Goal: Task Accomplishment & Management: Manage account settings

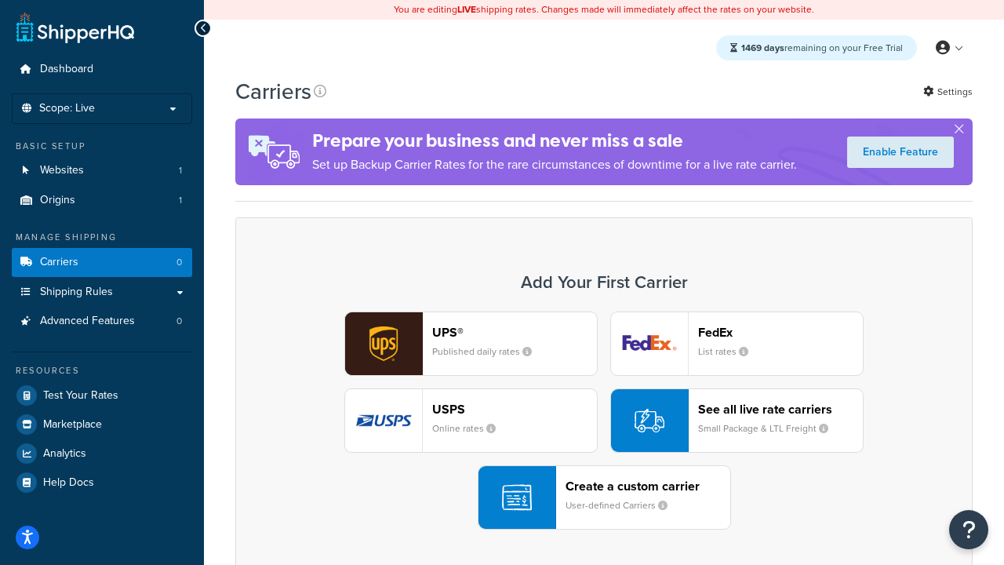
click at [604, 420] on div "UPS® Published daily rates FedEx List rates USPS Online rates See all live rate…" at bounding box center [604, 420] width 704 height 218
click at [780, 332] on header "FedEx" at bounding box center [780, 332] width 165 height 15
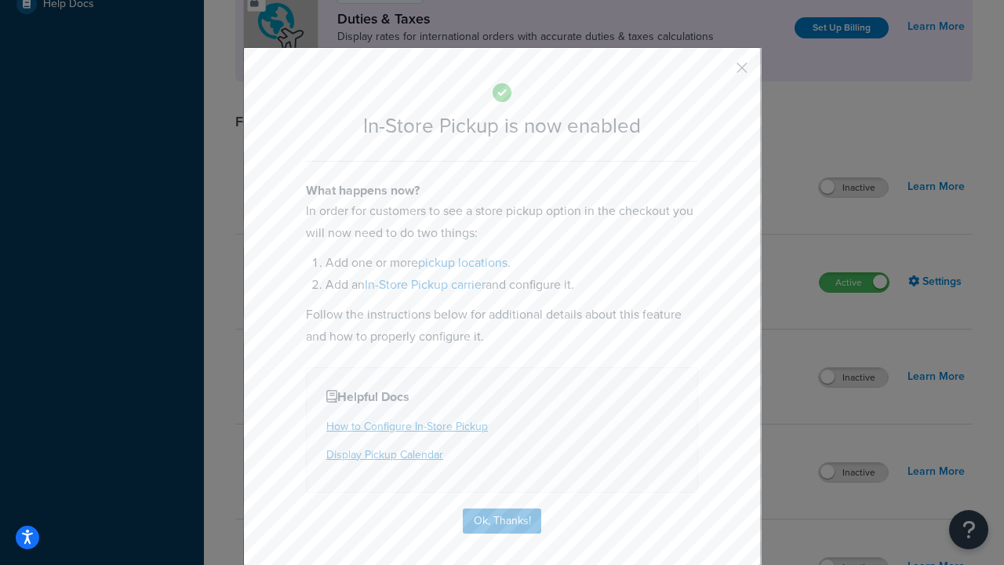
click at [718, 73] on button "button" at bounding box center [719, 73] width 4 height 4
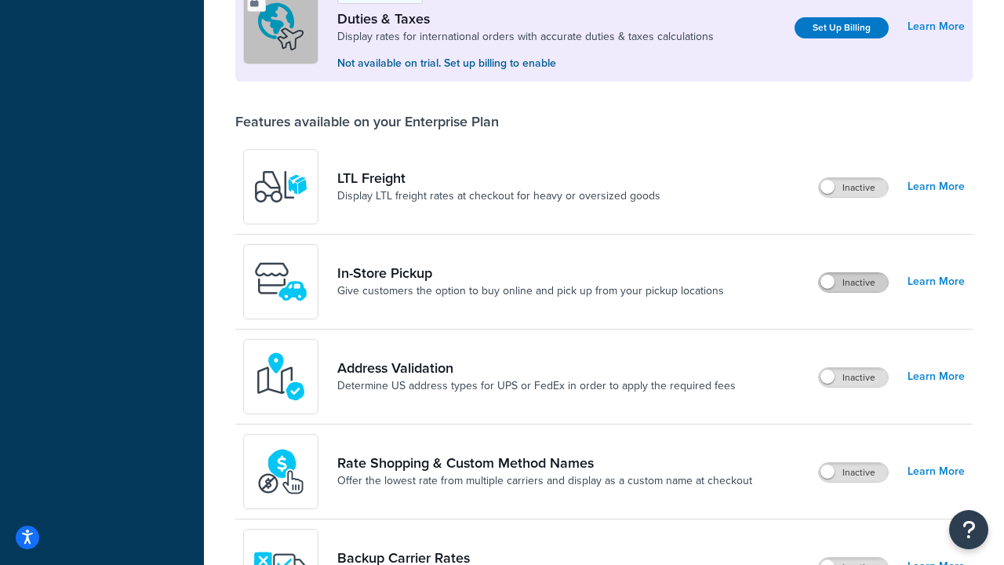
scroll to position [478, 0]
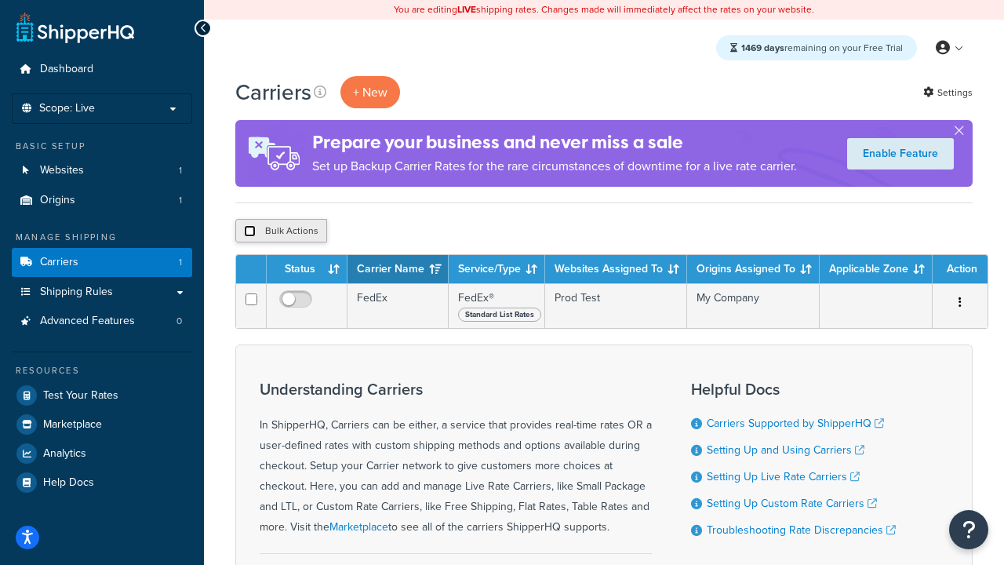
click at [249, 231] on input "checkbox" at bounding box center [250, 231] width 12 height 12
checkbox input "true"
click at [422, 231] on button "Delete" at bounding box center [418, 231] width 54 height 24
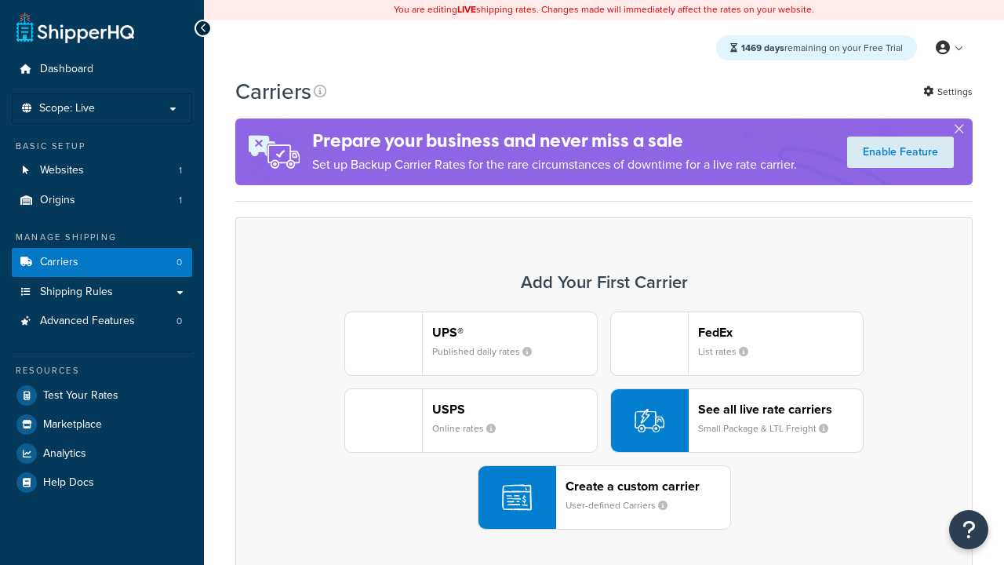
click at [604, 420] on div "UPS® Published daily rates FedEx List rates USPS Online rates See all live rate…" at bounding box center [604, 420] width 704 height 218
click at [780, 332] on header "FedEx" at bounding box center [780, 332] width 165 height 15
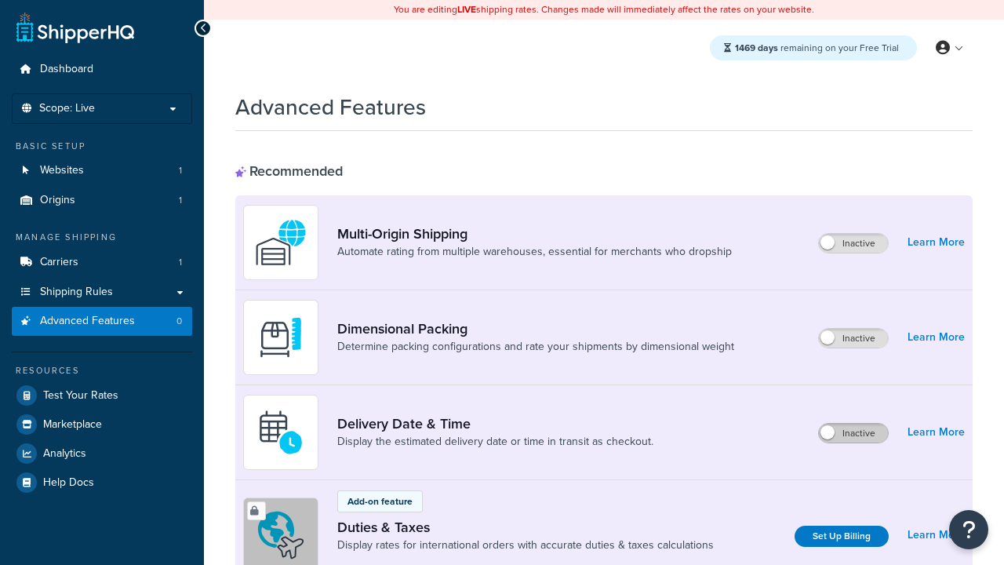
click at [853, 433] on label "Inactive" at bounding box center [853, 432] width 69 height 19
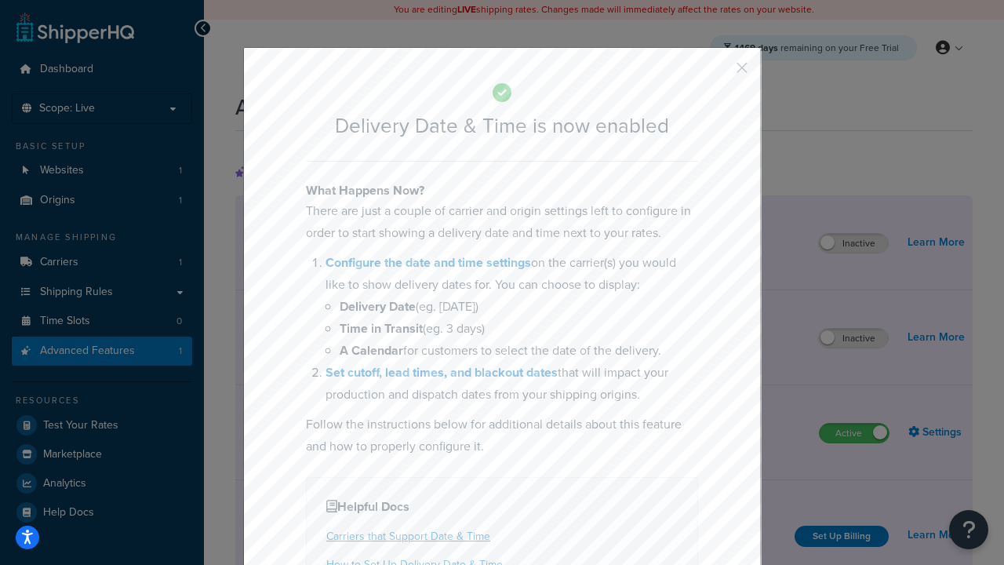
click at [718, 73] on button "button" at bounding box center [719, 73] width 4 height 4
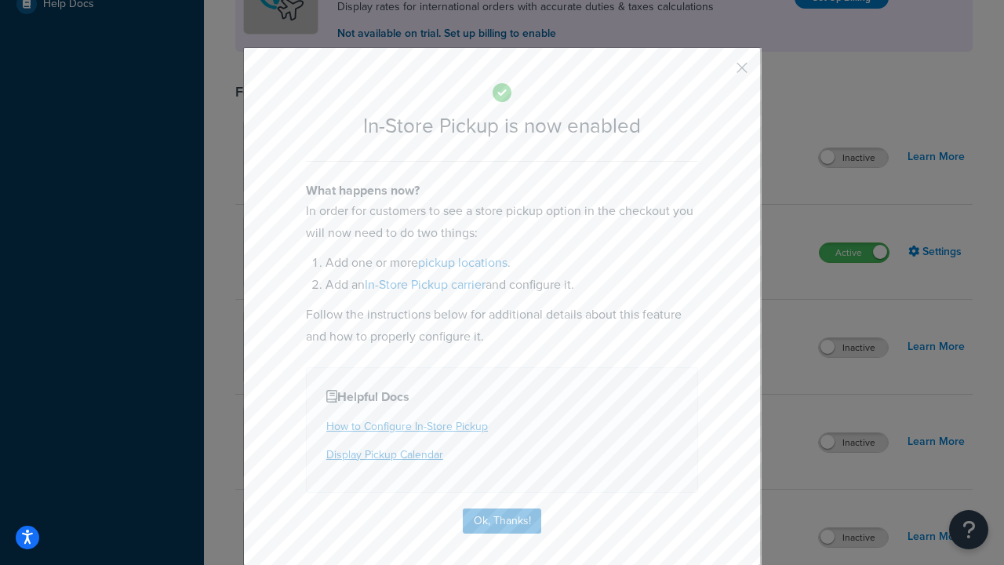
click at [718, 73] on button "button" at bounding box center [719, 73] width 4 height 4
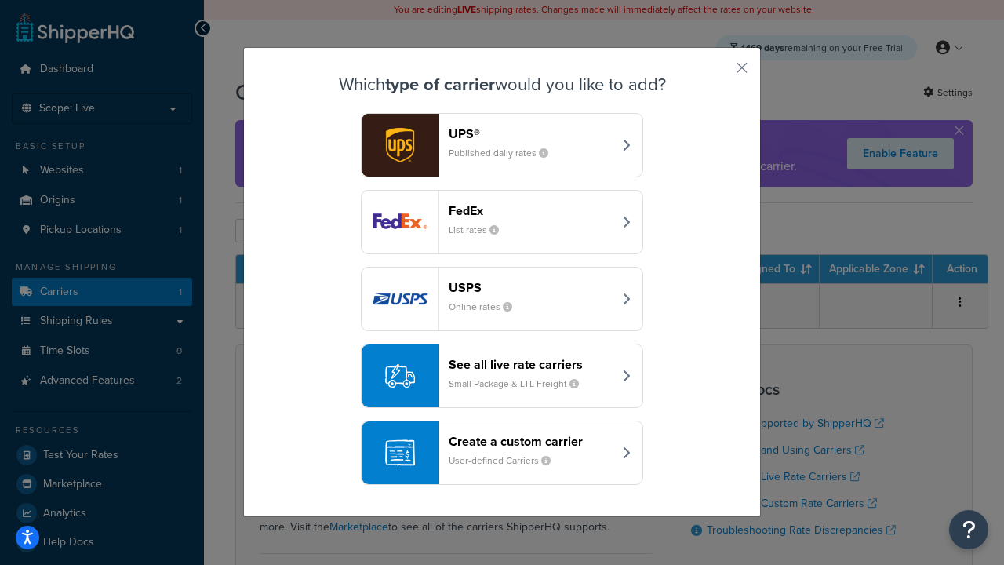
click at [502, 452] on div "Create a custom carrier User-defined Carriers" at bounding box center [531, 453] width 164 height 38
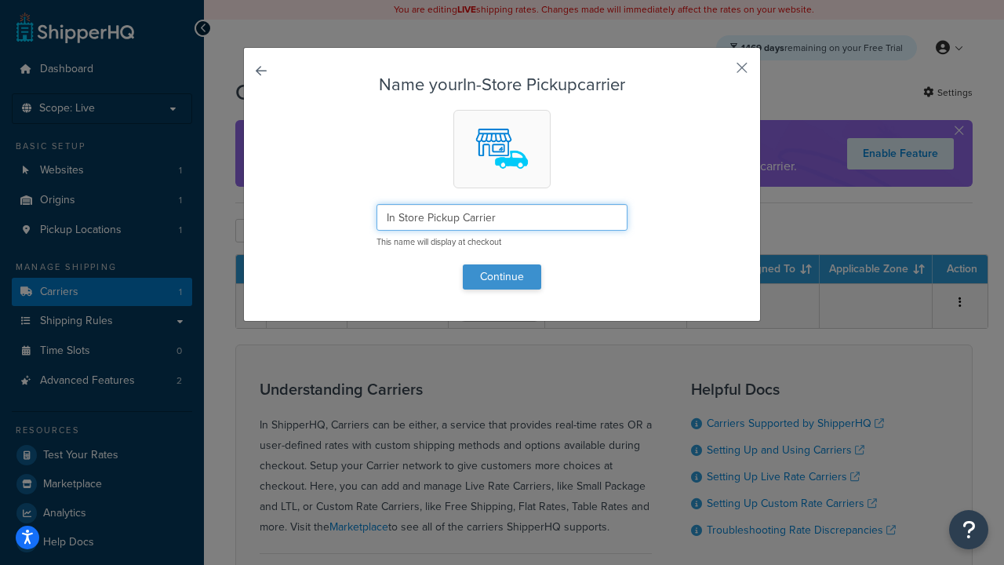
type input "In Store Pickup Carrier"
click at [502, 276] on button "Continue" at bounding box center [502, 276] width 78 height 25
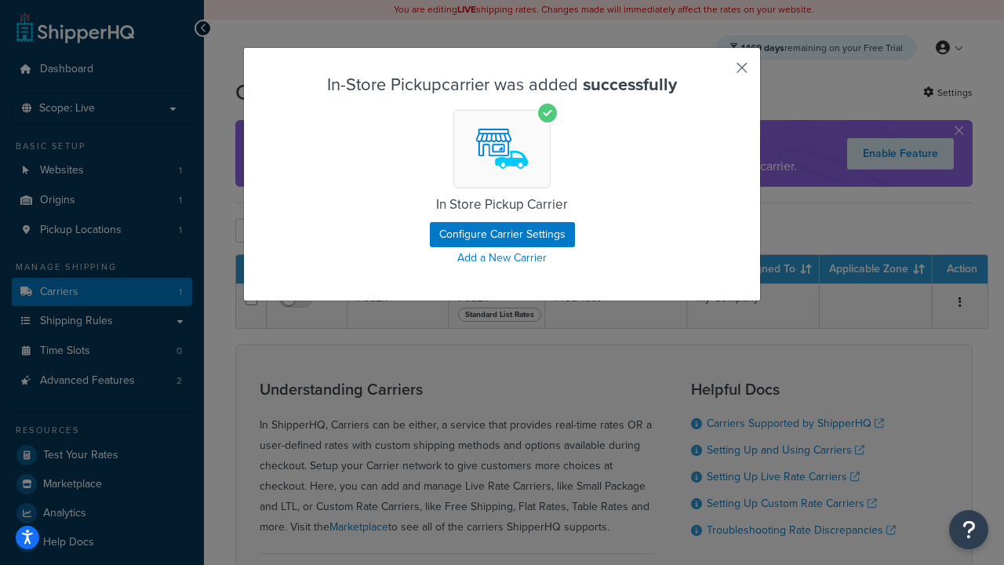
click at [718, 73] on button "button" at bounding box center [719, 73] width 4 height 4
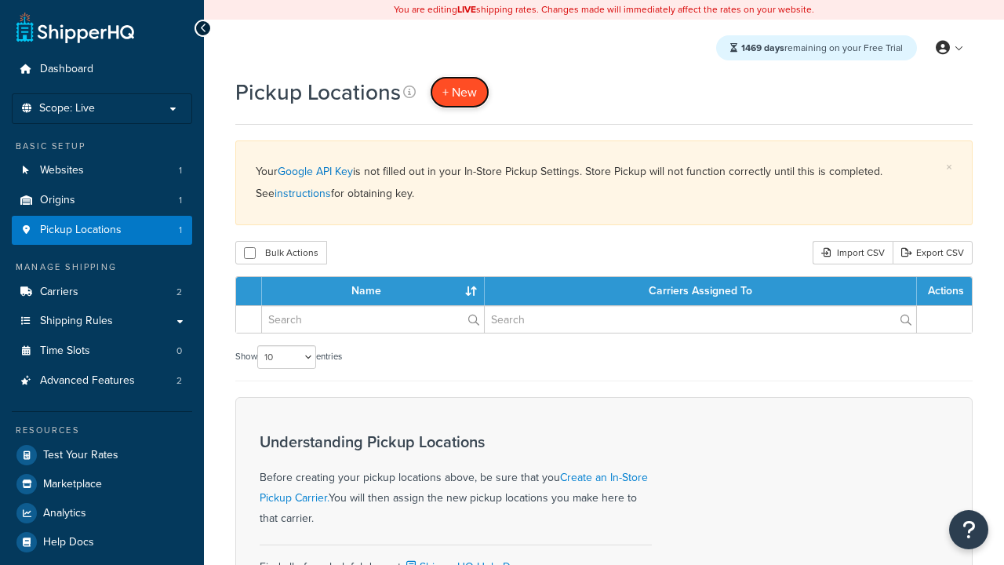
click at [460, 92] on span "+ New" at bounding box center [459, 92] width 35 height 18
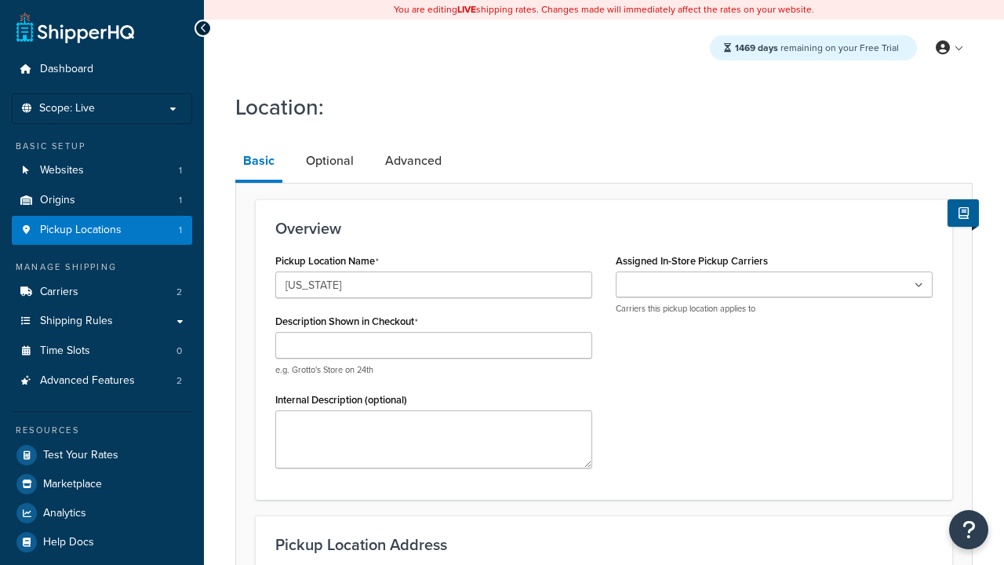
type input "[US_STATE]"
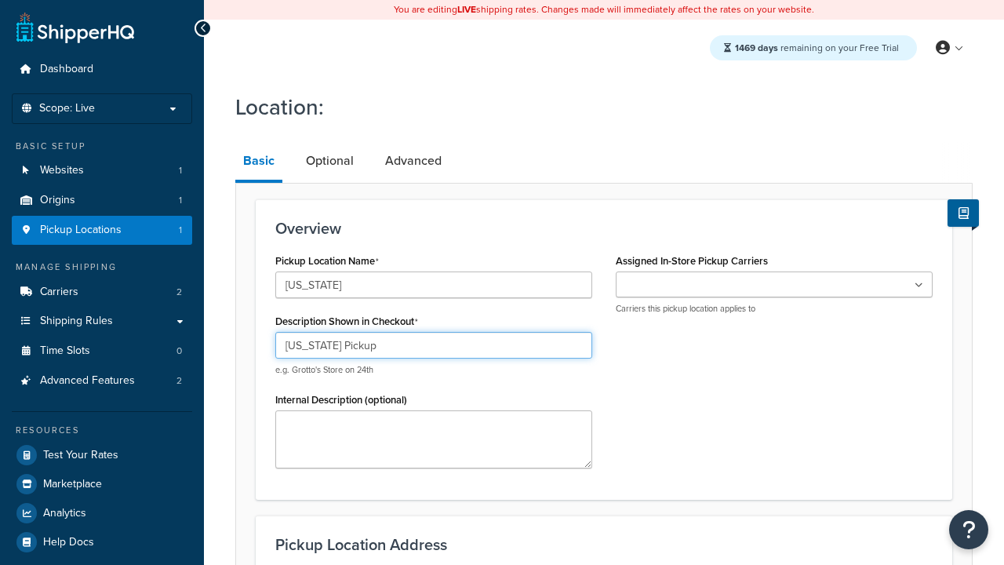
type input "[US_STATE] Pickup"
click at [774, 285] on ul at bounding box center [774, 284] width 317 height 26
type input "[STREET_ADDRESS][PERSON_NAME]"
type input "Suite B"
type input "Irvine"
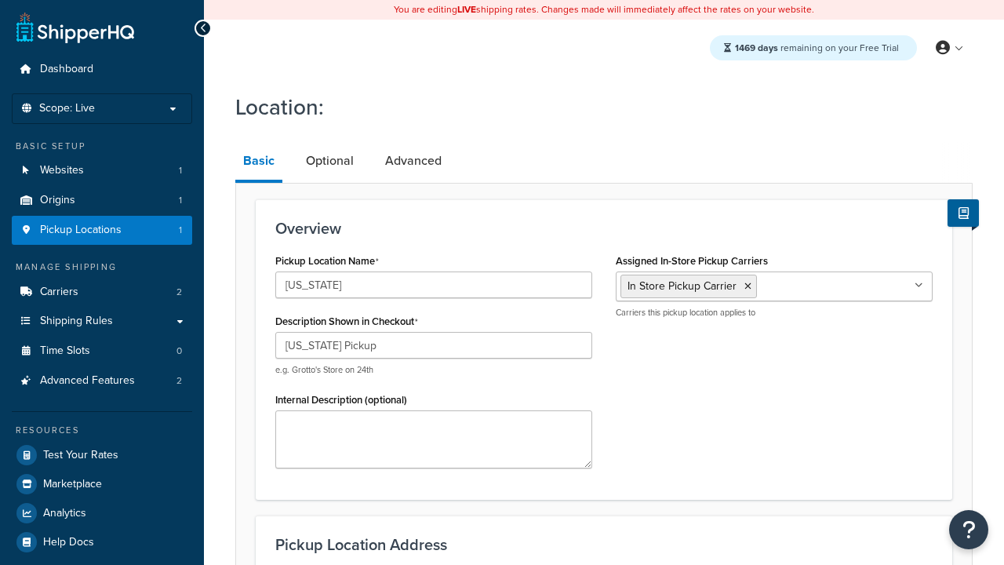
select select "5"
type input "Irvine"
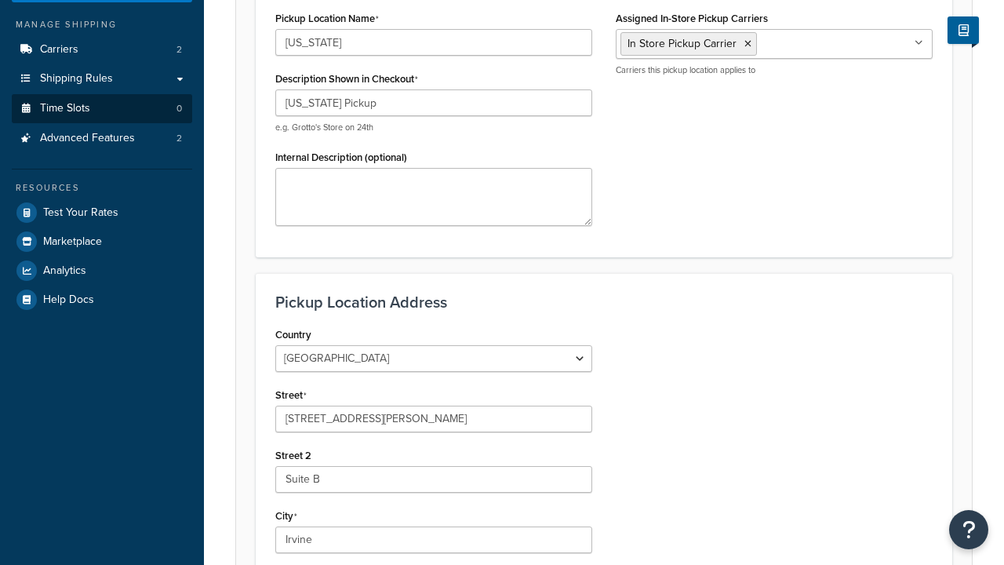
type input "92612"
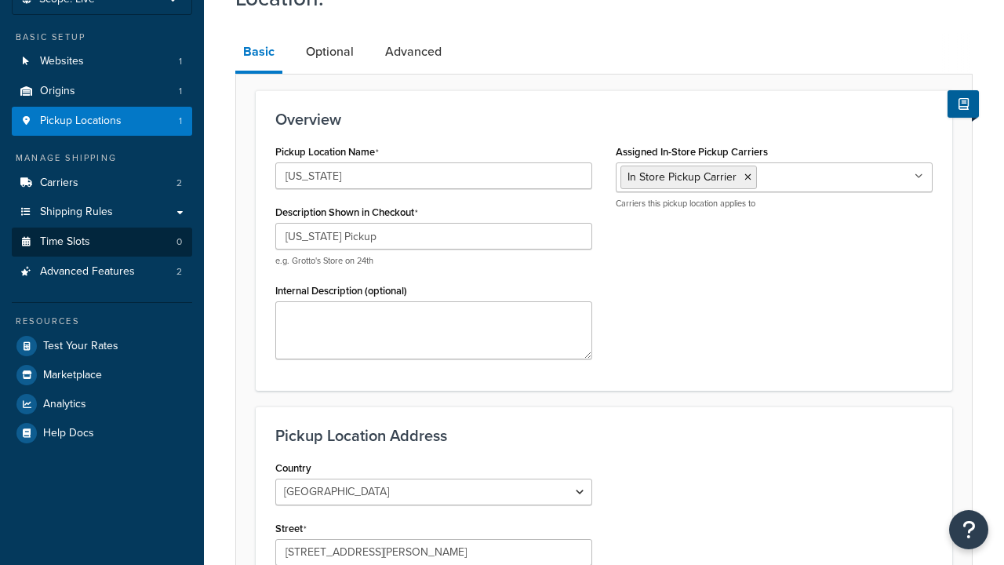
click at [102, 256] on link "Time Slots 0" at bounding box center [102, 241] width 180 height 29
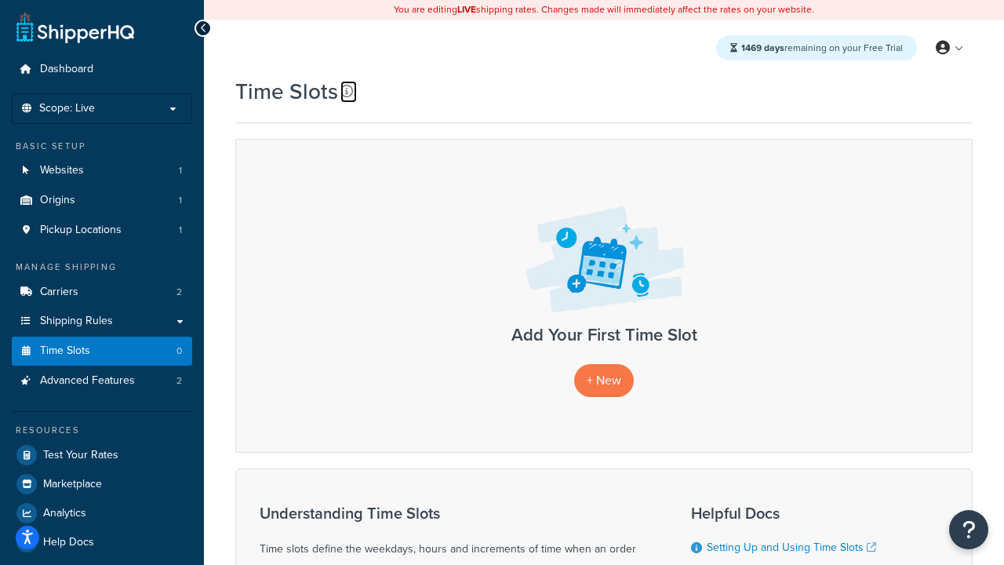
click at [347, 91] on icon at bounding box center [346, 91] width 13 height 13
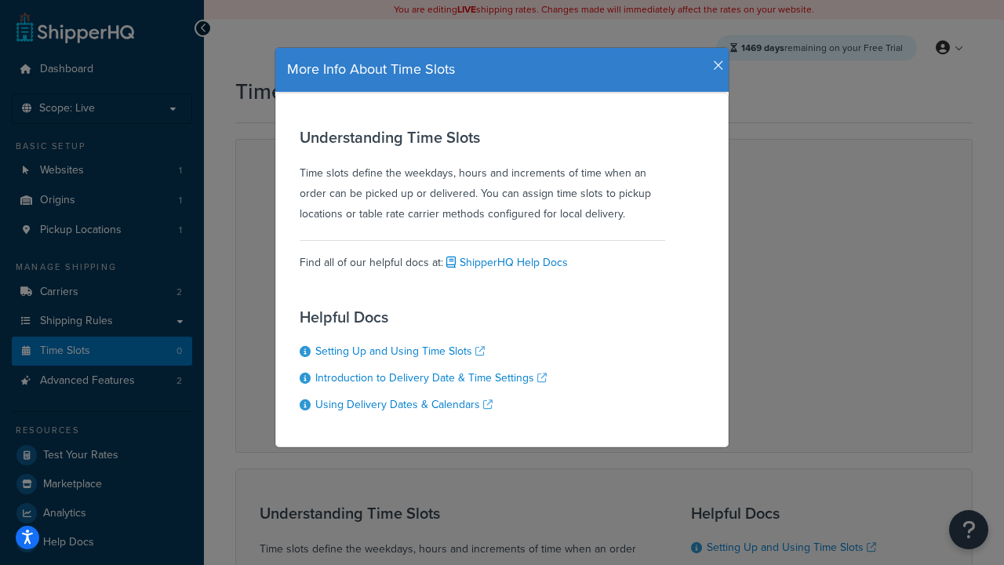
click at [714, 60] on icon "button" at bounding box center [718, 66] width 11 height 14
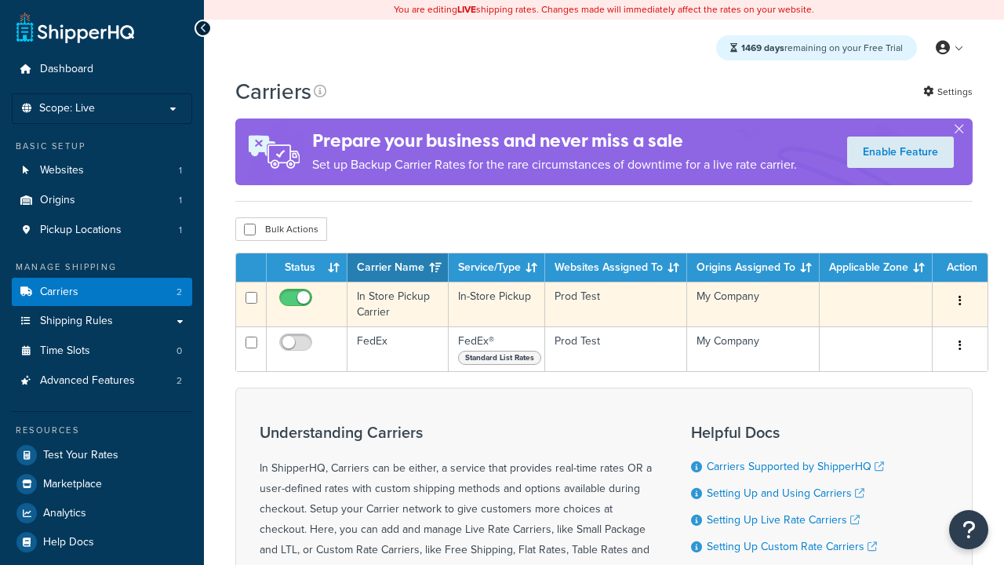
click at [960, 303] on icon "button" at bounding box center [959, 300] width 3 height 11
click at [0, 0] on link "Delete" at bounding box center [0, 0] width 0 height 0
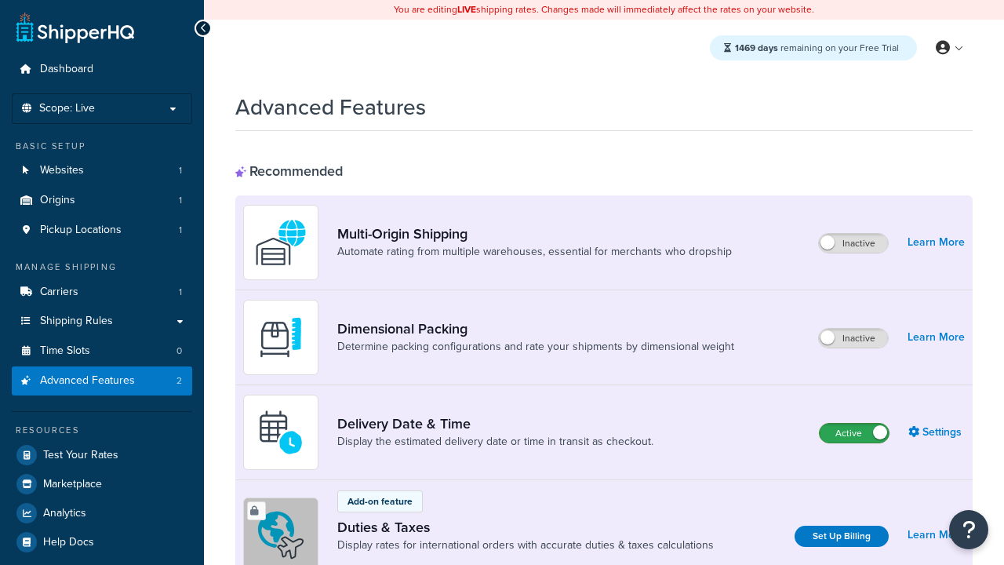
click at [854, 433] on label "Active" at bounding box center [853, 432] width 69 height 19
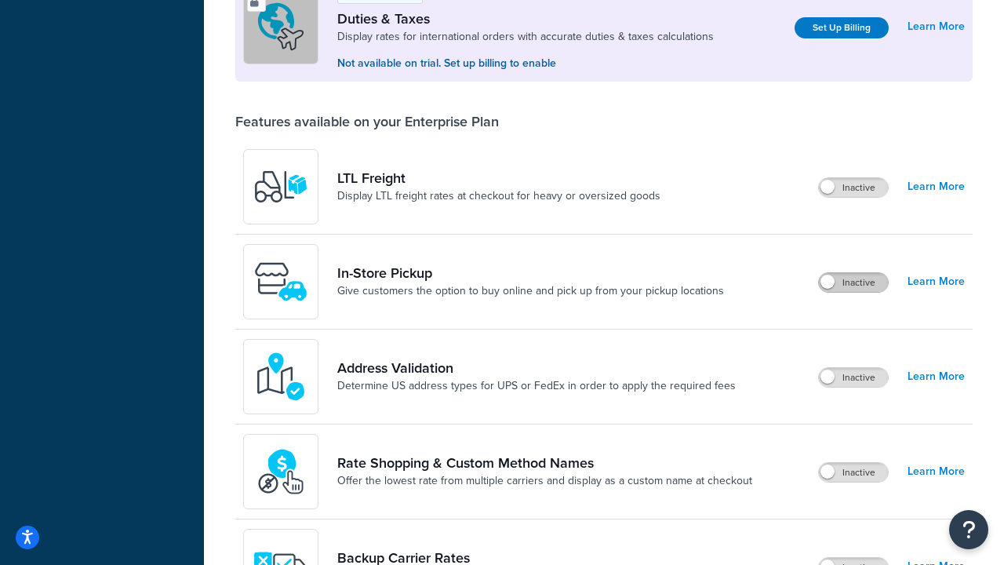
scroll to position [478, 0]
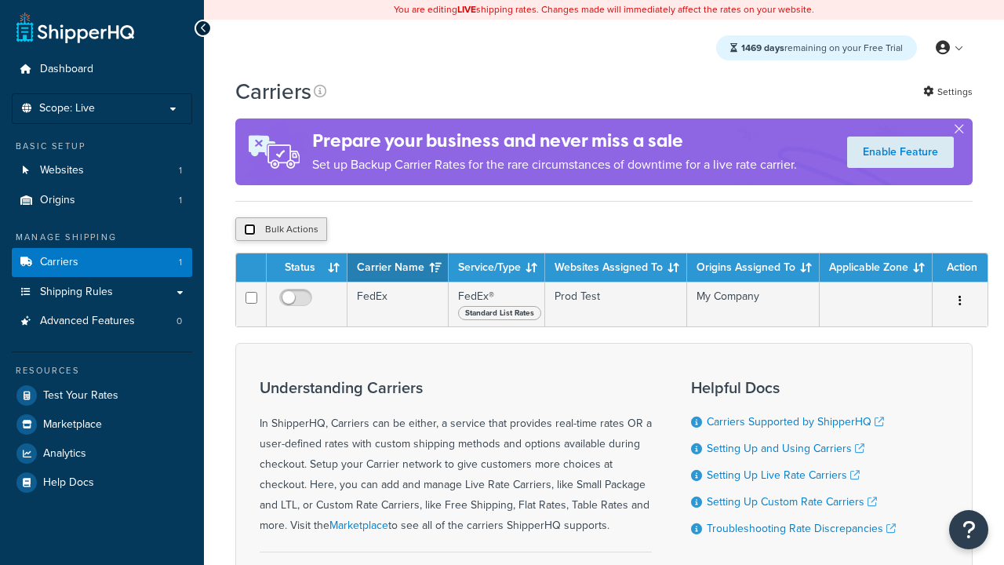
click at [249, 231] on input "checkbox" at bounding box center [250, 229] width 12 height 12
checkbox input "true"
click at [0, 0] on button "Delete" at bounding box center [0, 0] width 0 height 0
